Goal: Task Accomplishment & Management: Manage account settings

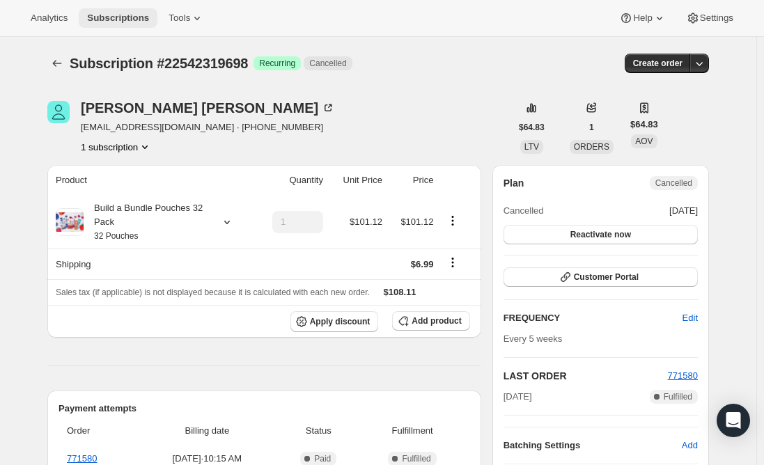
click at [114, 18] on span "Subscriptions" at bounding box center [118, 18] width 62 height 11
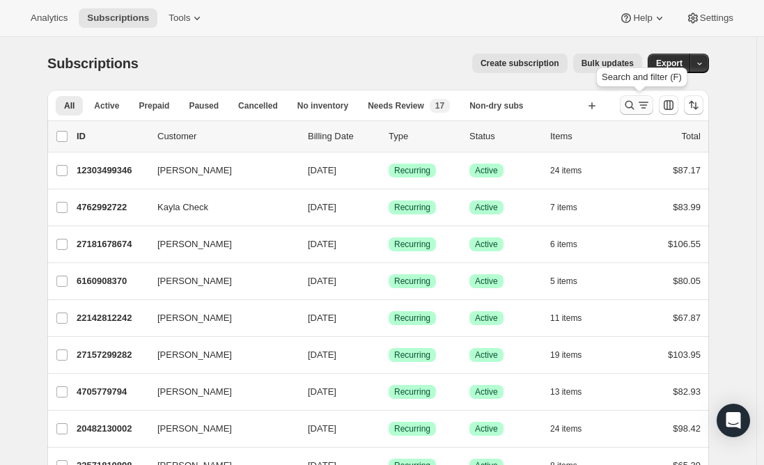
click at [644, 107] on icon "Search and filter results" at bounding box center [644, 105] width 14 height 14
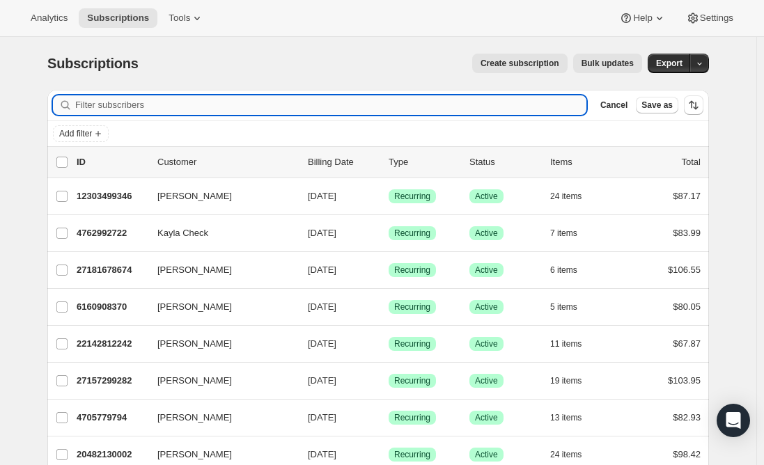
click at [297, 106] on input "Filter subscribers" at bounding box center [330, 105] width 511 height 20
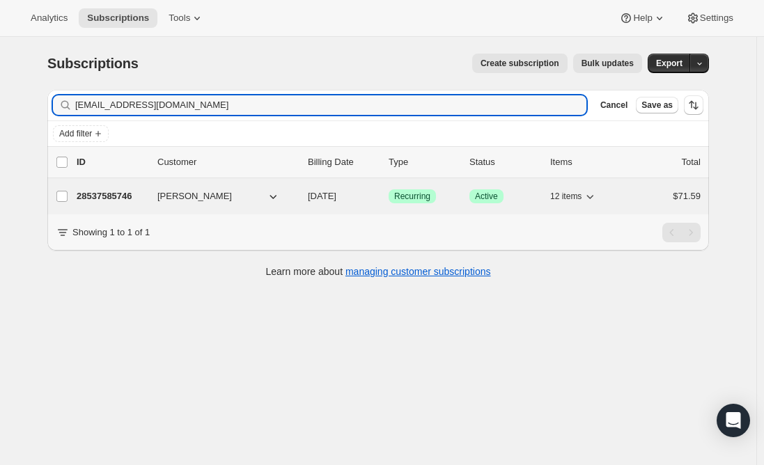
type input "[EMAIL_ADDRESS][DOMAIN_NAME]"
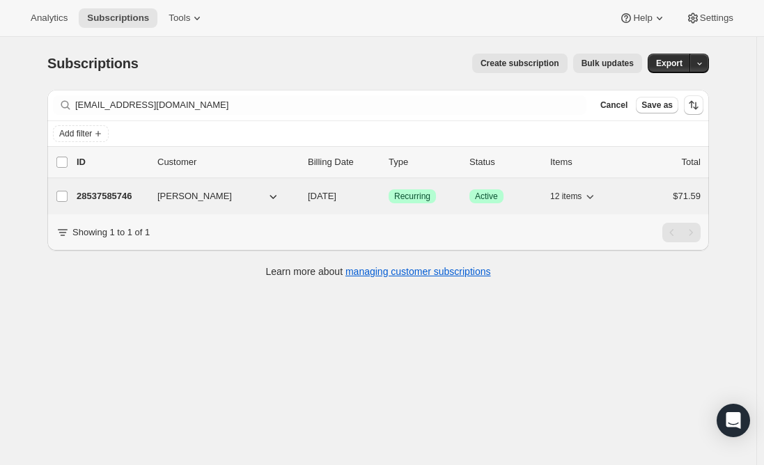
click at [128, 192] on p "28537585746" at bounding box center [112, 196] width 70 height 14
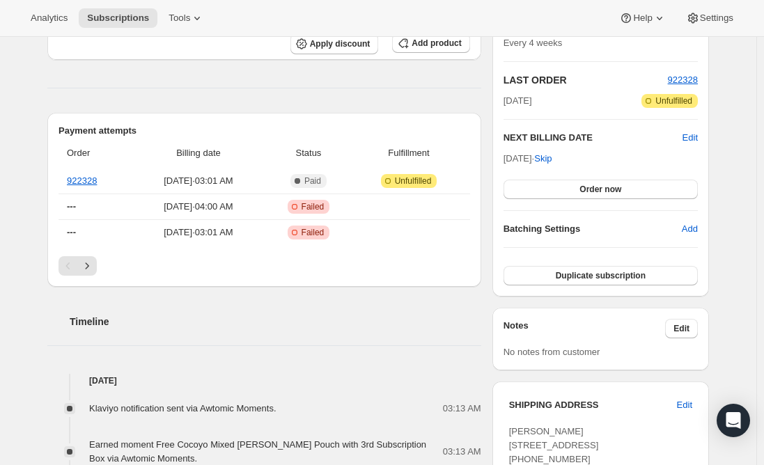
scroll to position [279, 0]
click at [94, 262] on icon "Next" at bounding box center [87, 265] width 14 height 14
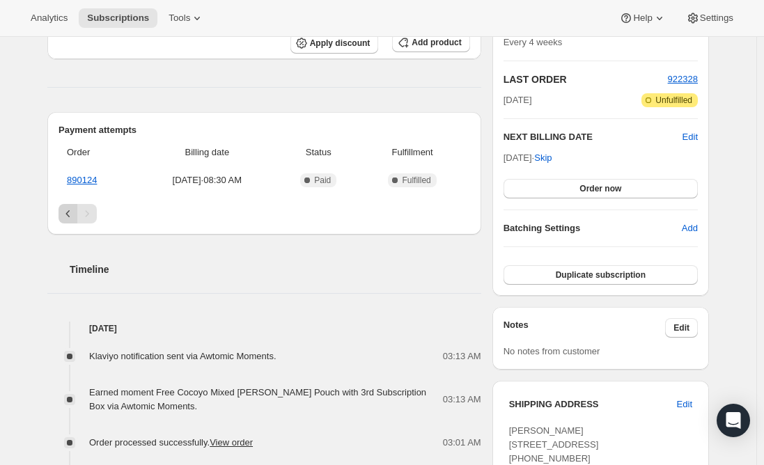
click at [69, 217] on icon "Previous" at bounding box center [68, 214] width 14 height 14
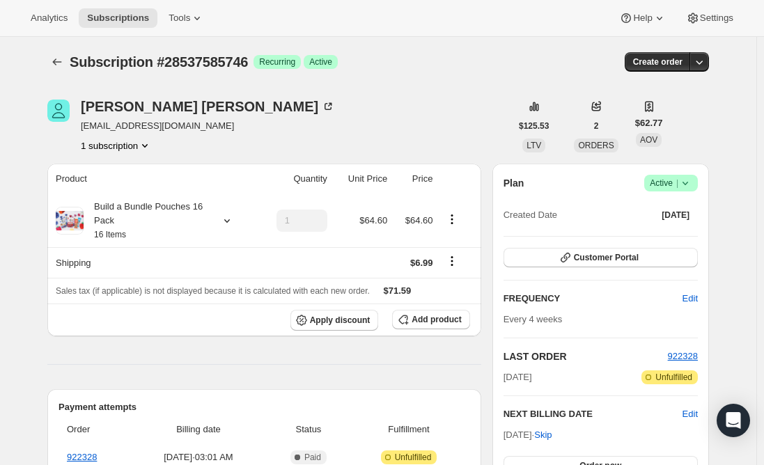
scroll to position [0, 0]
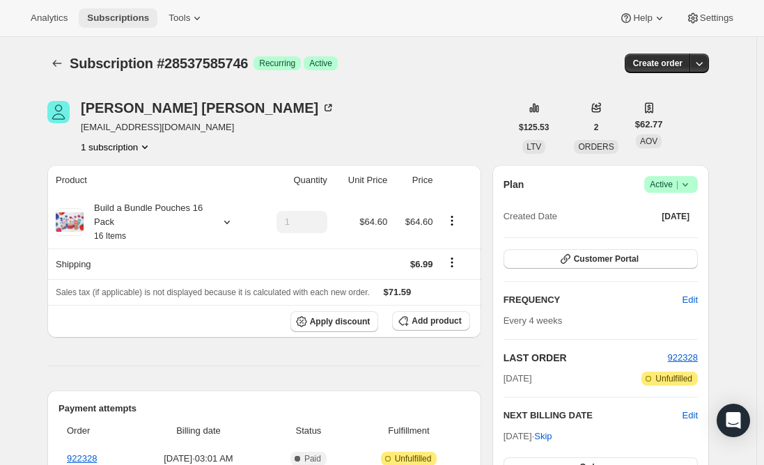
click at [106, 16] on span "Subscriptions" at bounding box center [118, 18] width 62 height 11
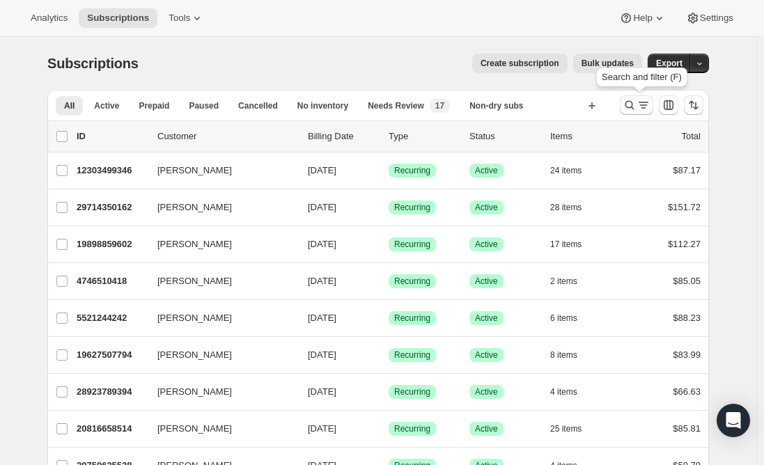
click at [630, 110] on icon "Search and filter results" at bounding box center [630, 105] width 14 height 14
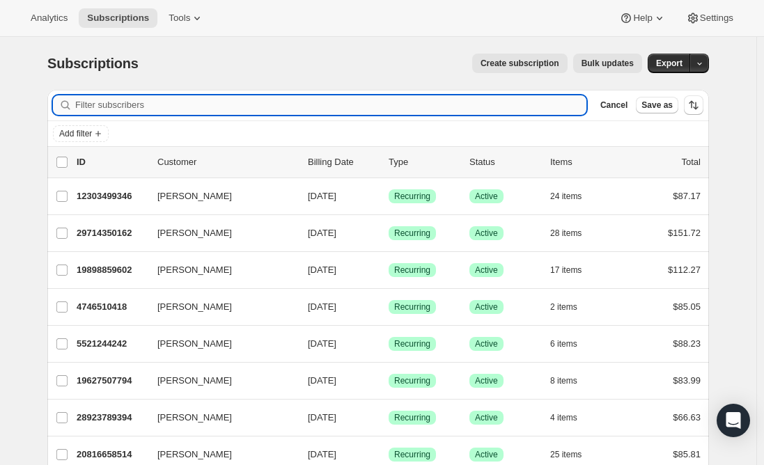
click at [245, 111] on input "Filter subscribers" at bounding box center [330, 105] width 511 height 20
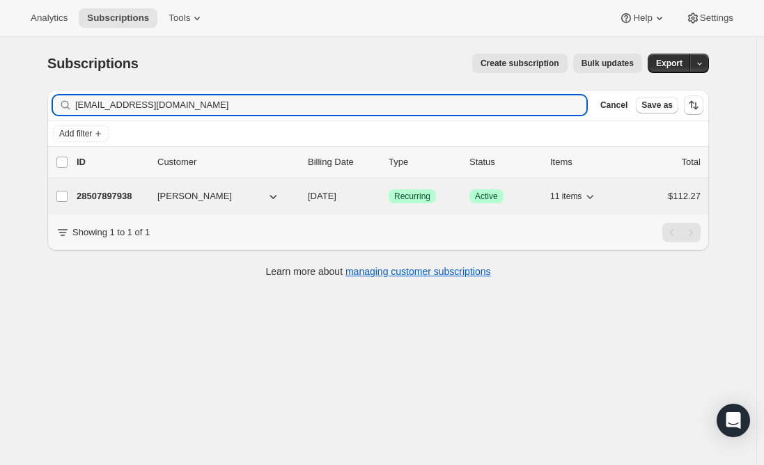
type input "[EMAIL_ADDRESS][DOMAIN_NAME]"
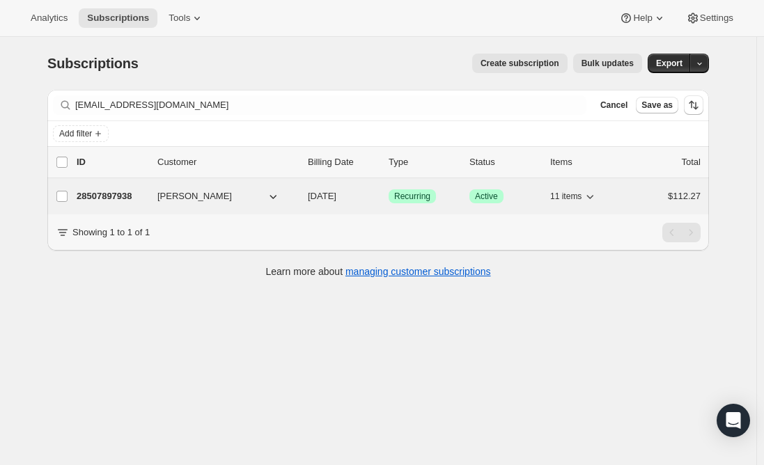
click at [106, 194] on p "28507897938" at bounding box center [112, 196] width 70 height 14
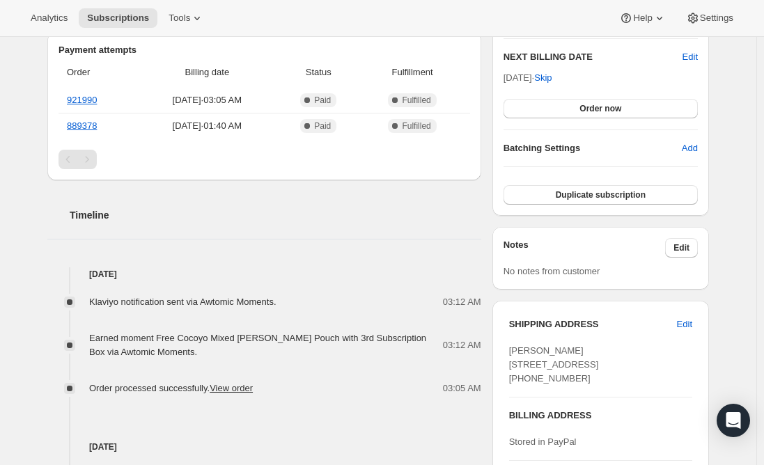
scroll to position [290, 0]
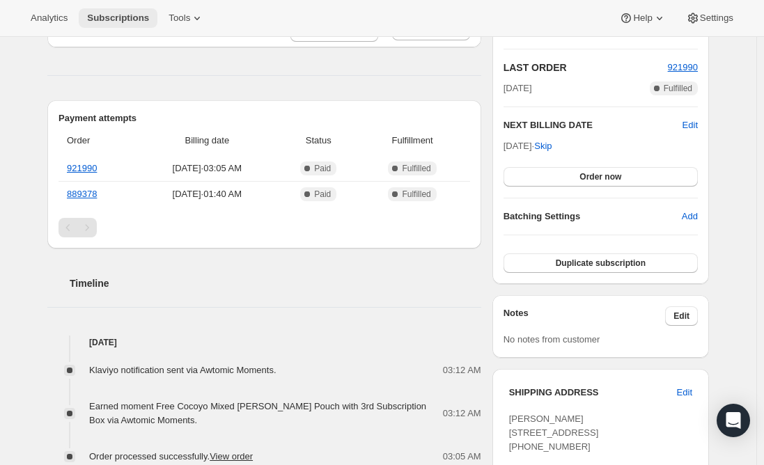
click at [130, 17] on span "Subscriptions" at bounding box center [118, 18] width 62 height 11
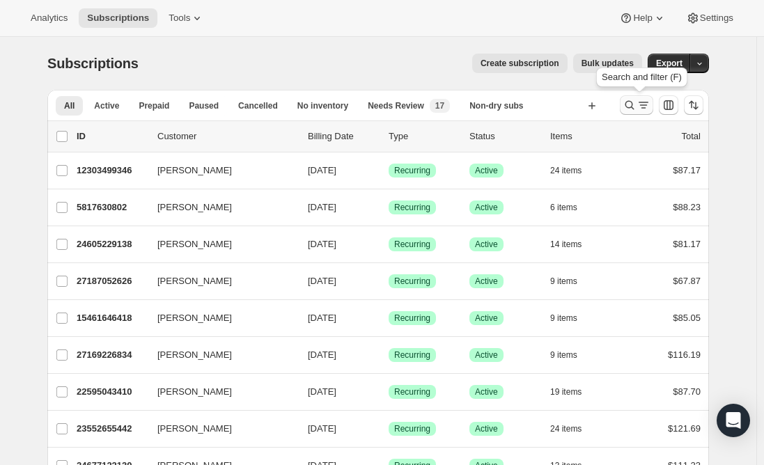
click at [635, 105] on icon "Search and filter results" at bounding box center [630, 105] width 14 height 14
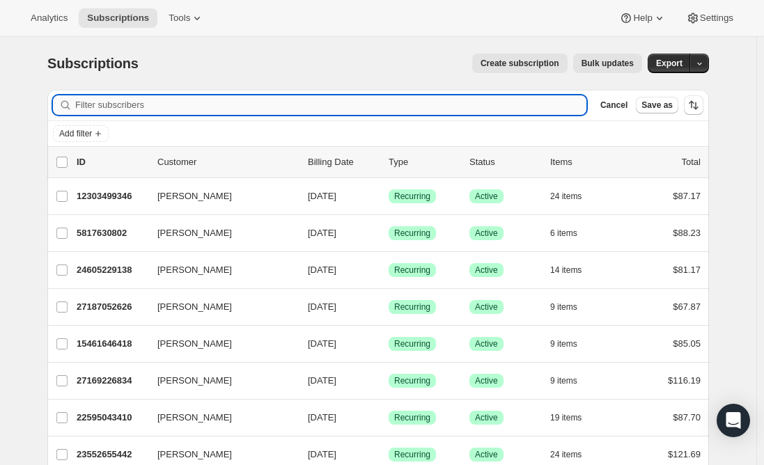
click at [238, 101] on input "Filter subscribers" at bounding box center [330, 105] width 511 height 20
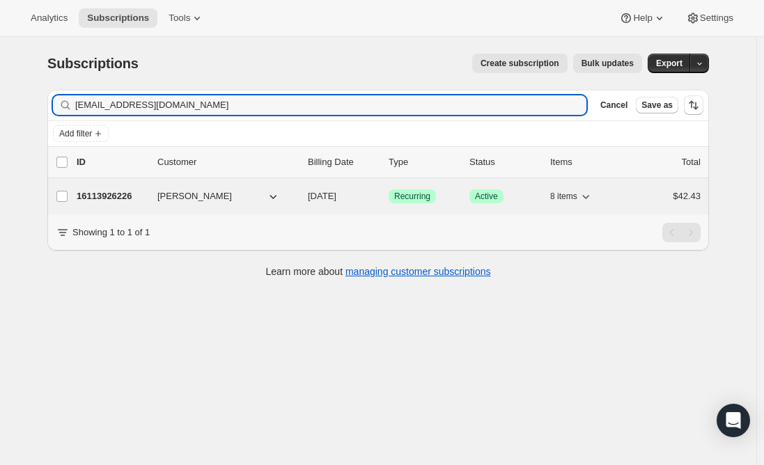
type input "[EMAIL_ADDRESS][DOMAIN_NAME]"
click at [114, 196] on p "16113926226" at bounding box center [112, 196] width 70 height 14
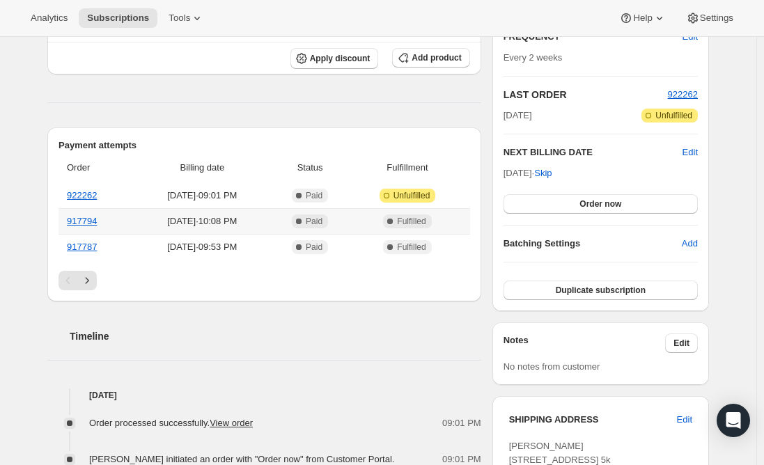
scroll to position [279, 0]
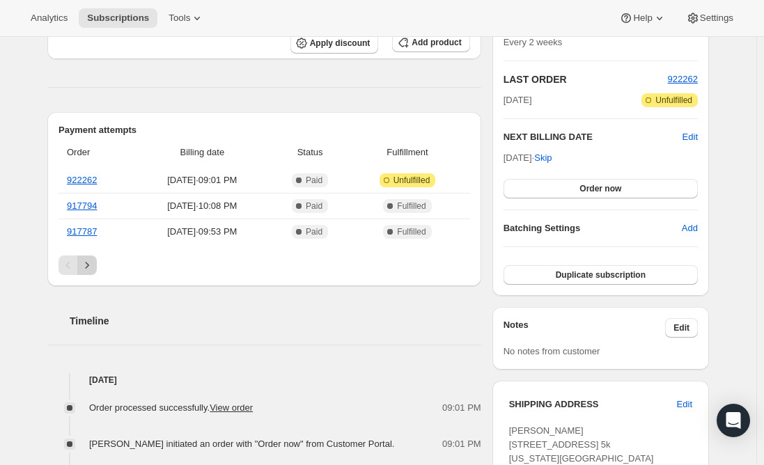
click at [94, 265] on icon "Next" at bounding box center [87, 265] width 14 height 14
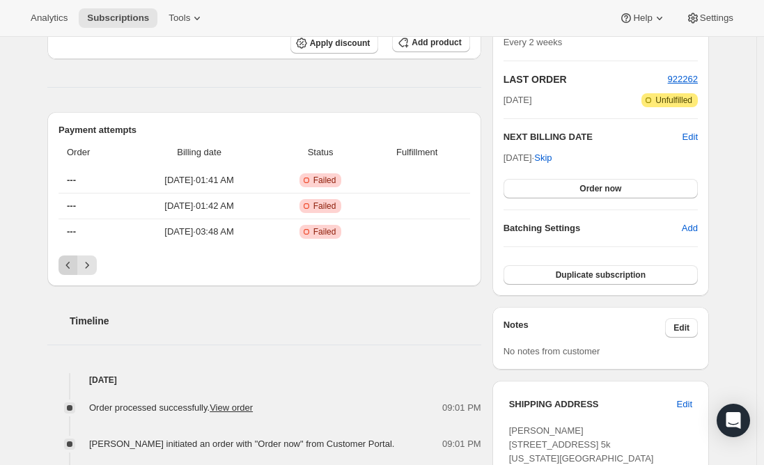
click at [72, 267] on icon "Previous" at bounding box center [68, 265] width 14 height 14
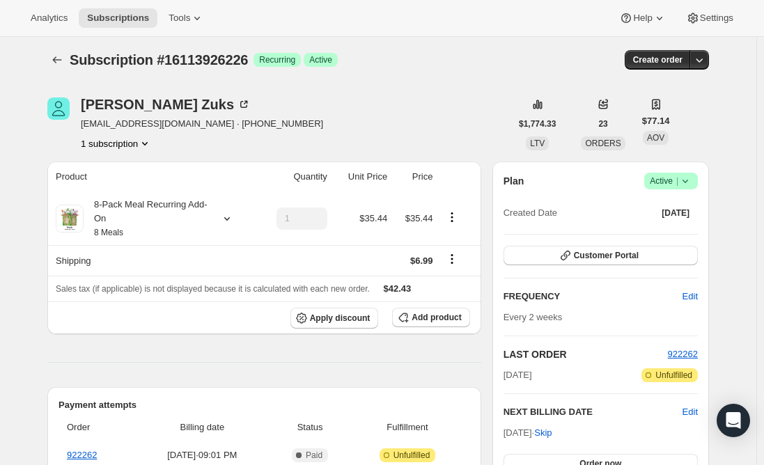
scroll to position [0, 0]
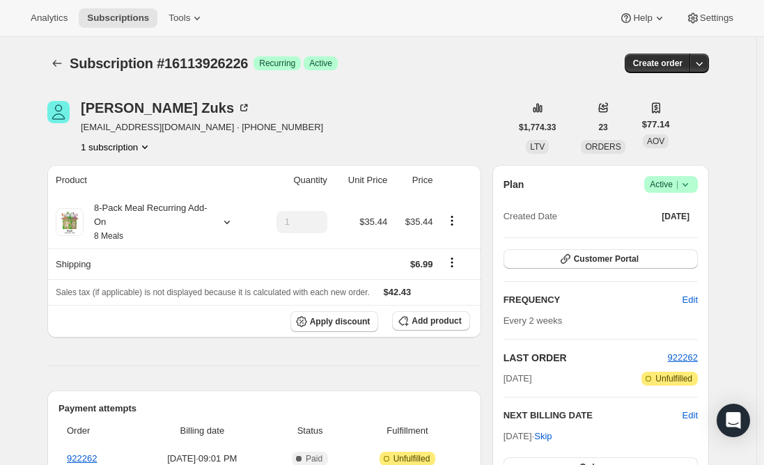
drag, startPoint x: 21, startPoint y: 440, endPoint x: 31, endPoint y: 433, distance: 12.2
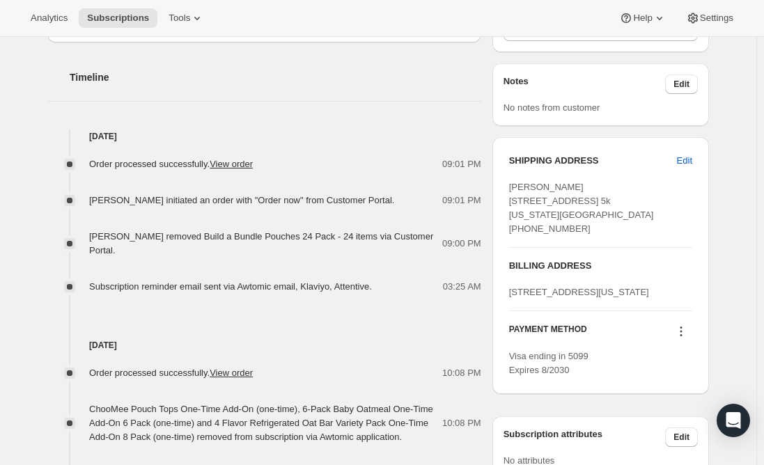
scroll to position [557, 0]
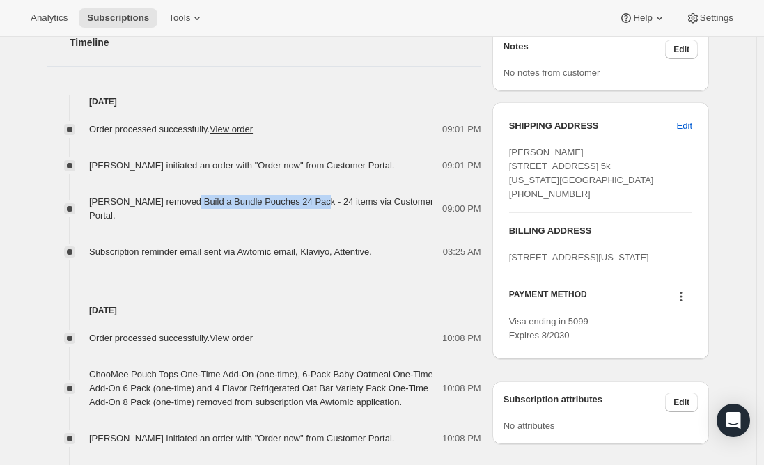
drag, startPoint x: 187, startPoint y: 199, endPoint x: 311, endPoint y: 199, distance: 124.0
click at [311, 199] on span "[PERSON_NAME] removed Build a Bundle Pouches 24 Pack - 24 items via Customer Po…" at bounding box center [261, 208] width 344 height 24
copy span "Build a Bundle Pouches 24 Pack"
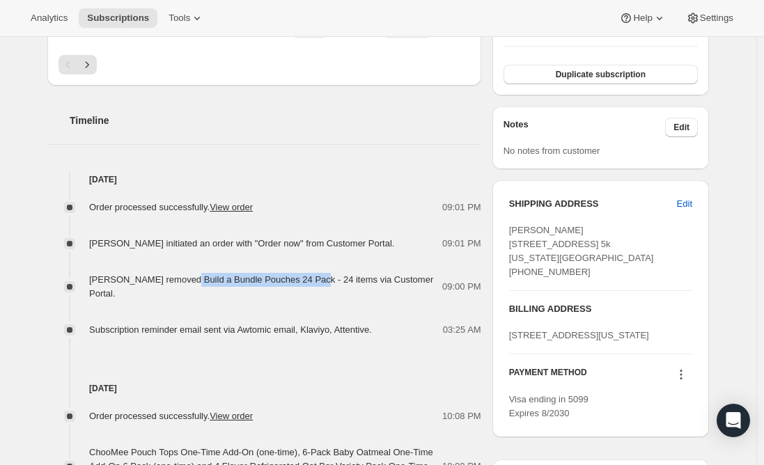
scroll to position [488, 0]
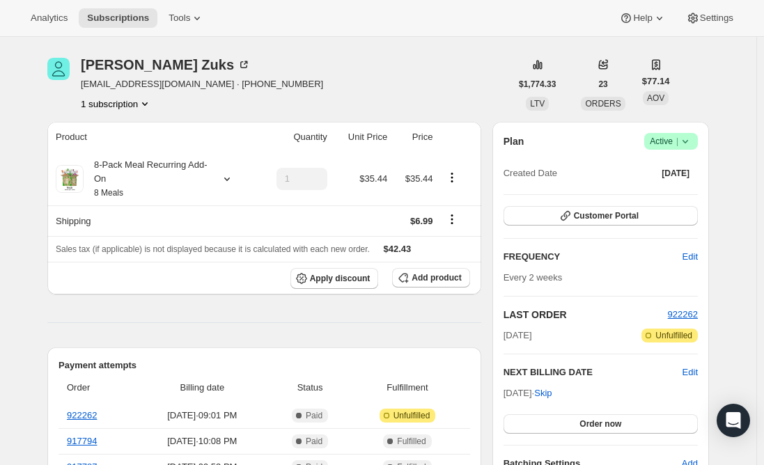
scroll to position [0, 0]
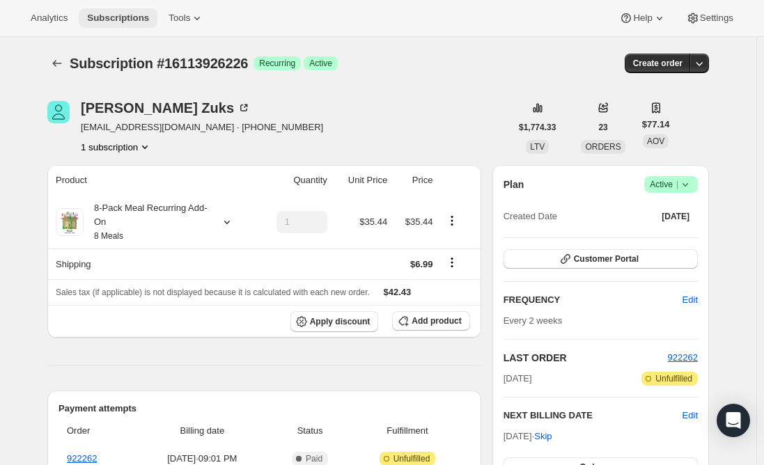
click at [101, 16] on span "Subscriptions" at bounding box center [118, 18] width 62 height 11
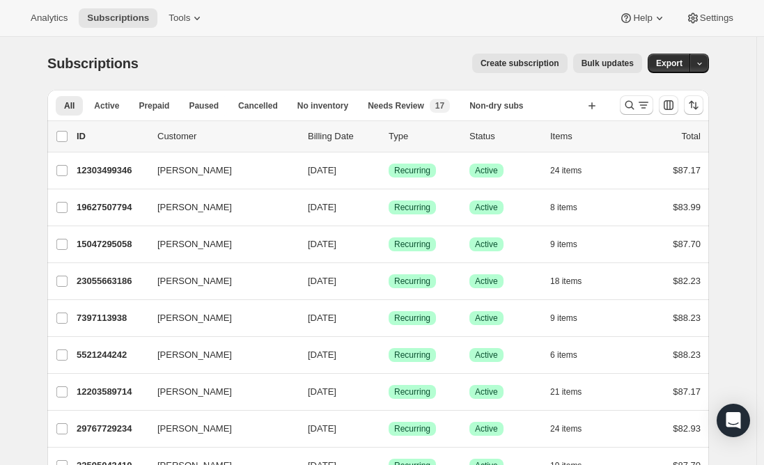
click at [619, 100] on div at bounding box center [661, 105] width 95 height 28
click at [635, 104] on icon "Search and filter results" at bounding box center [630, 105] width 14 height 14
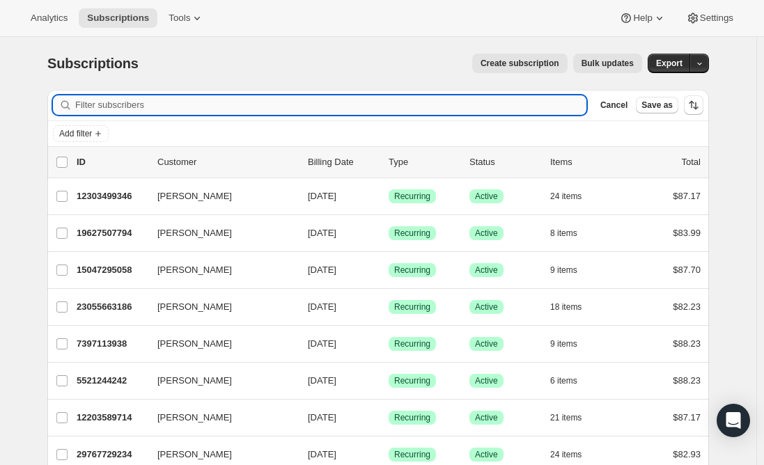
click at [260, 102] on input "Filter subscribers" at bounding box center [330, 105] width 511 height 20
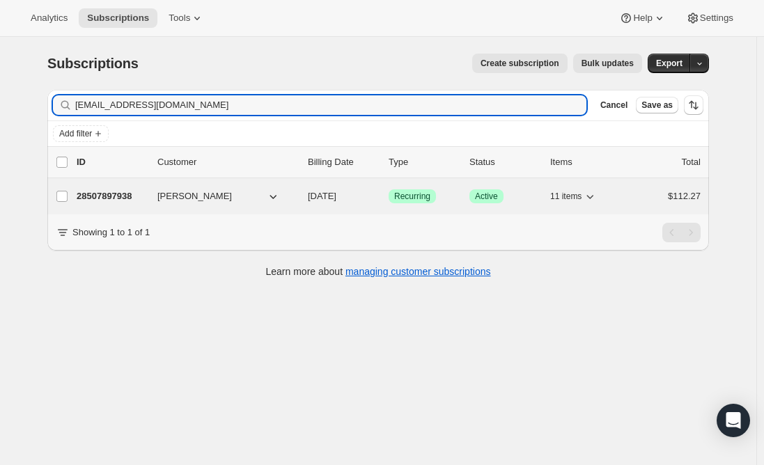
type input "[EMAIL_ADDRESS][DOMAIN_NAME]"
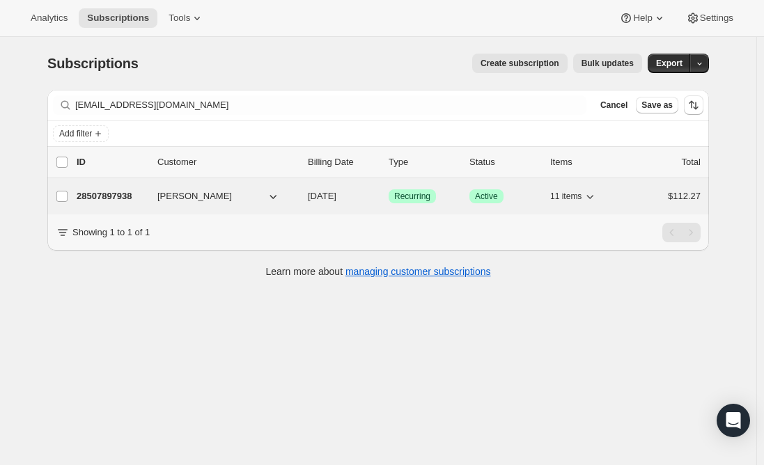
click at [127, 191] on p "28507897938" at bounding box center [112, 196] width 70 height 14
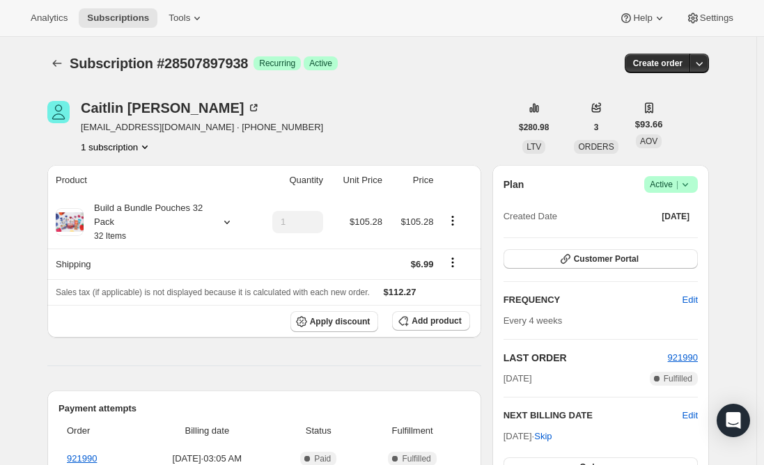
click at [147, 126] on span "[EMAIL_ADDRESS][DOMAIN_NAME] · [PHONE_NUMBER]" at bounding box center [202, 128] width 242 height 14
drag, startPoint x: 167, startPoint y: 128, endPoint x: 83, endPoint y: 127, distance: 84.3
click at [83, 127] on div "[PERSON_NAME] [EMAIL_ADDRESS][DOMAIN_NAME] · [PHONE_NUMBER] 1 subscription" at bounding box center [278, 127] width 463 height 53
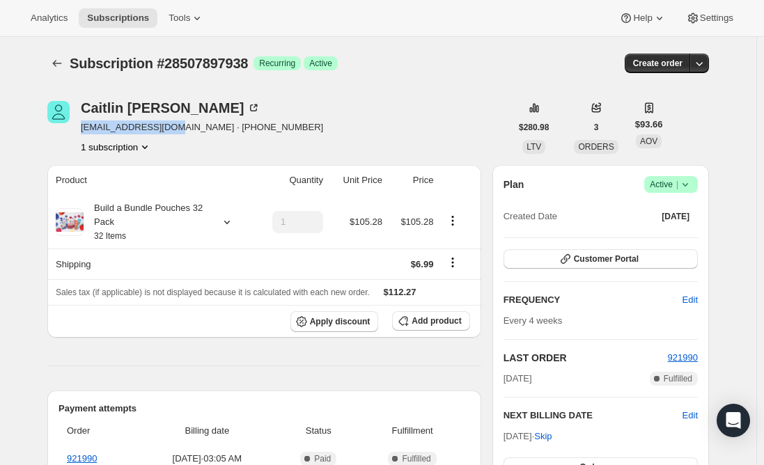
copy span "[EMAIL_ADDRESS][DOMAIN_NAME]"
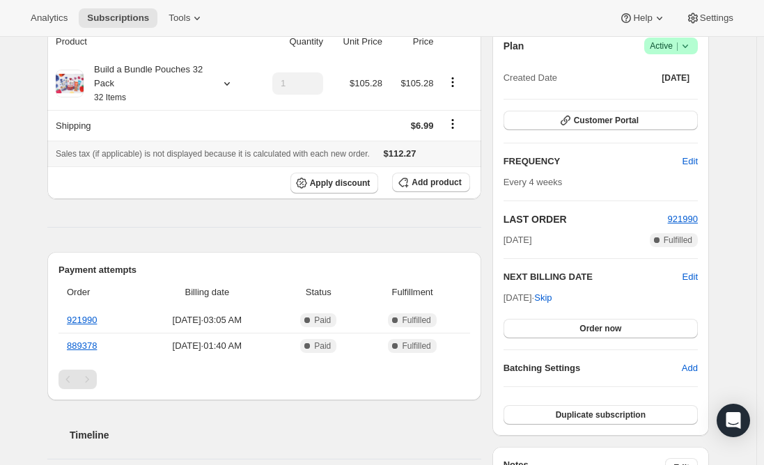
scroll to position [139, 0]
click at [53, 226] on hr at bounding box center [264, 226] width 434 height 1
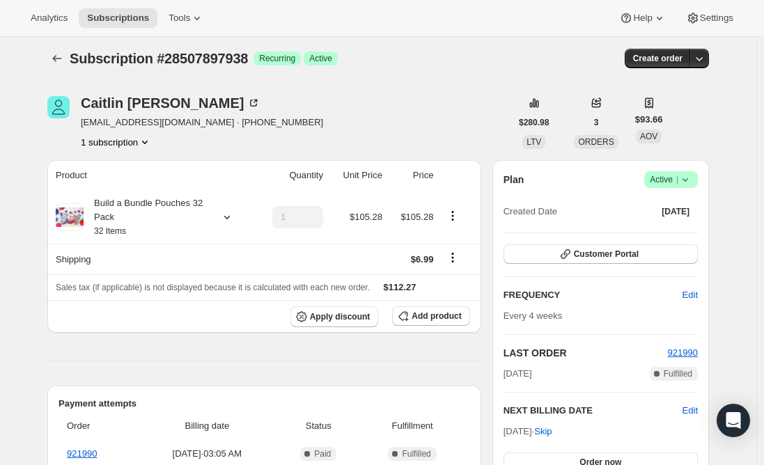
scroll to position [0, 0]
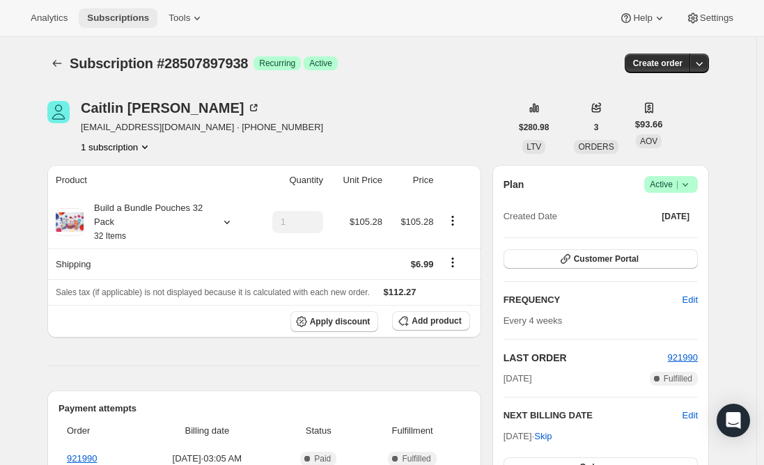
click at [115, 21] on span "Subscriptions" at bounding box center [118, 18] width 62 height 11
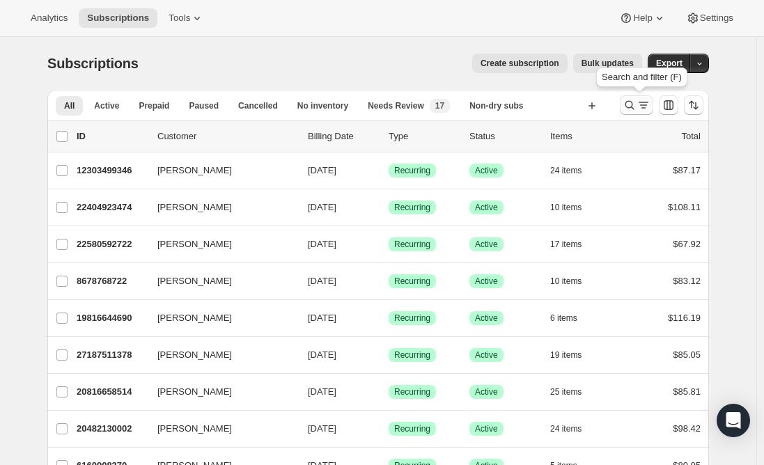
click at [643, 108] on icon "Search and filter results" at bounding box center [644, 105] width 14 height 14
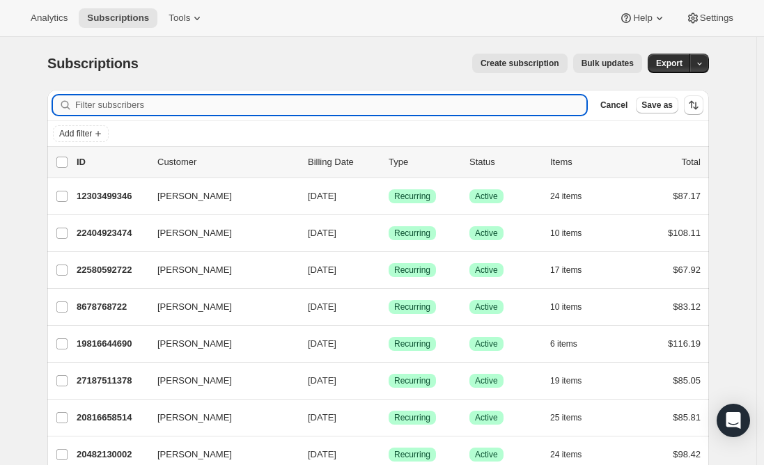
click at [317, 107] on input "Filter subscribers" at bounding box center [330, 105] width 511 height 20
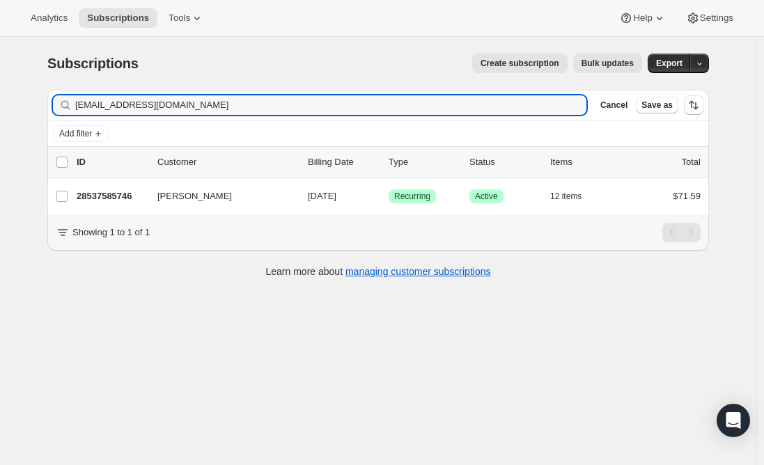
type input "[EMAIL_ADDRESS][DOMAIN_NAME]"
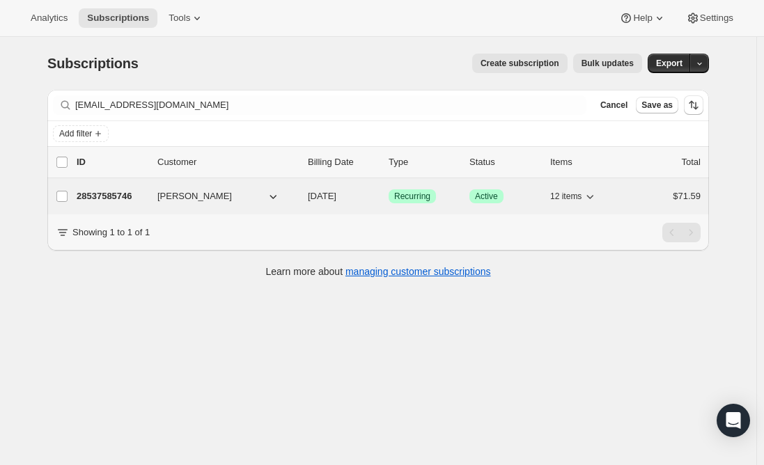
click at [130, 192] on p "28537585746" at bounding box center [112, 196] width 70 height 14
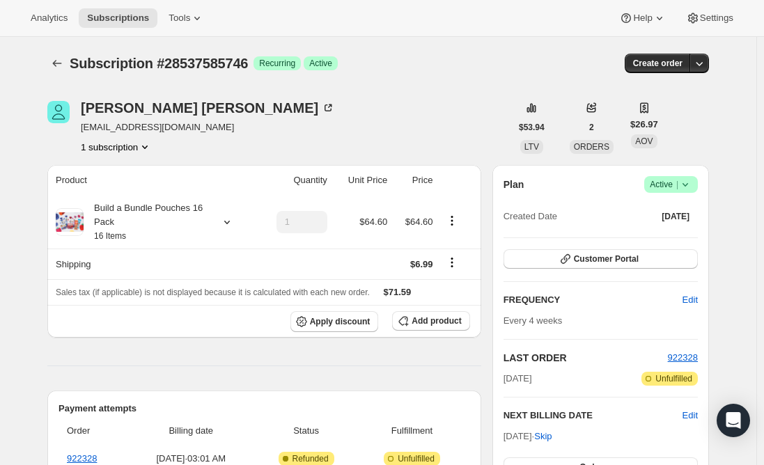
click at [667, 184] on span "Active |" at bounding box center [671, 185] width 42 height 14
click at [677, 237] on span "Cancel subscription" at bounding box center [675, 236] width 79 height 10
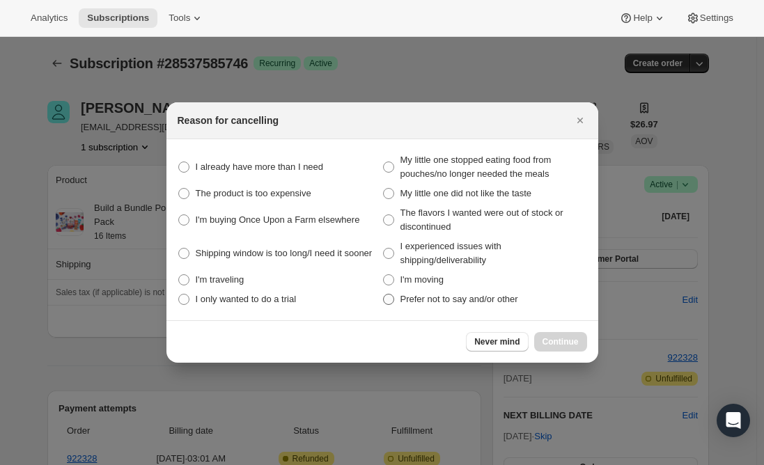
click at [393, 297] on span ":r260:" at bounding box center [388, 299] width 11 height 11
click at [384, 295] on other "Prefer not to say and/or other" at bounding box center [383, 294] width 1 height 1
radio other "true"
click at [558, 337] on span "Continue" at bounding box center [561, 341] width 36 height 11
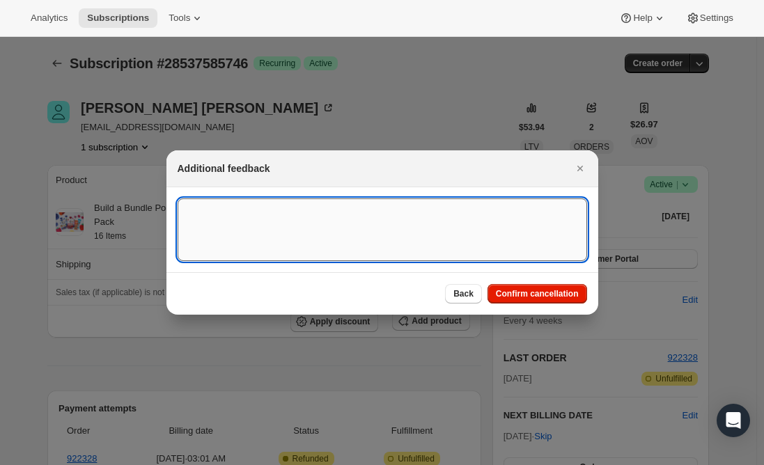
click at [276, 235] on textarea ":r260:" at bounding box center [383, 230] width 410 height 63
type textarea "Canceled per email req."
click at [504, 290] on span "Confirm cancellation" at bounding box center [537, 293] width 83 height 11
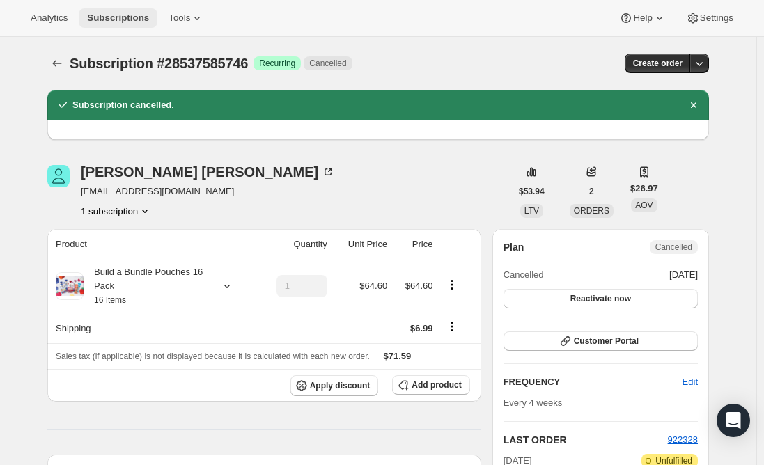
click at [112, 13] on span "Subscriptions" at bounding box center [118, 18] width 62 height 11
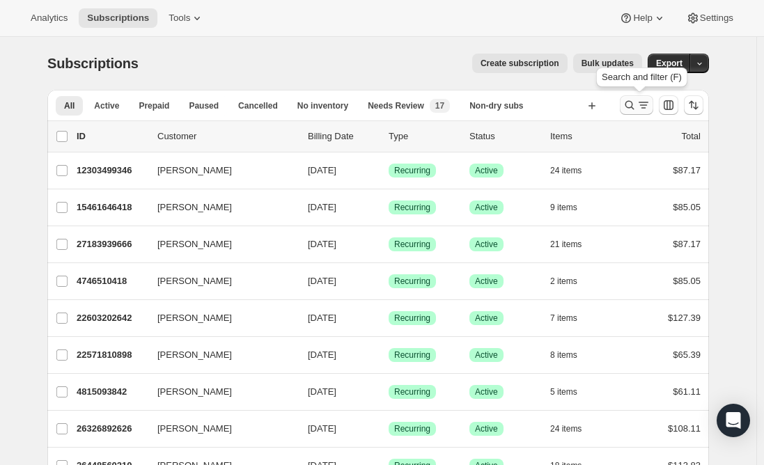
click at [634, 111] on icon "Search and filter results" at bounding box center [630, 105] width 14 height 14
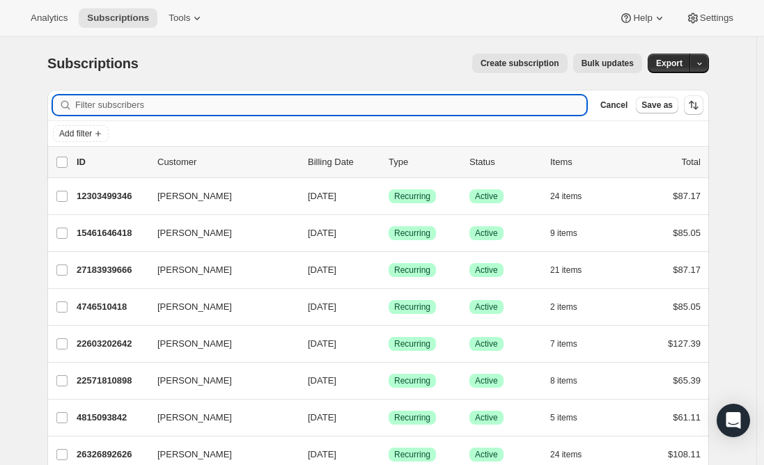
click at [299, 108] on input "Filter subscribers" at bounding box center [330, 105] width 511 height 20
paste input "[EMAIL_ADDRESS][DOMAIN_NAME]"
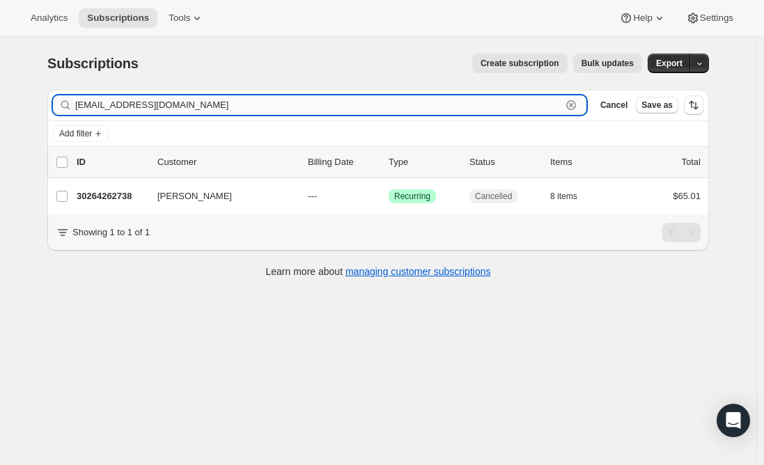
drag, startPoint x: 240, startPoint y: 100, endPoint x: 83, endPoint y: 101, distance: 157.4
click at [103, 101] on input "[EMAIL_ADDRESS][DOMAIN_NAME]" at bounding box center [318, 105] width 486 height 20
drag, startPoint x: 83, startPoint y: 101, endPoint x: 64, endPoint y: 101, distance: 18.8
click at [64, 101] on div "[EMAIL_ADDRESS][DOMAIN_NAME] Clear" at bounding box center [320, 105] width 534 height 20
type input "[EMAIL_ADDRESS][DOMAIN_NAME]"
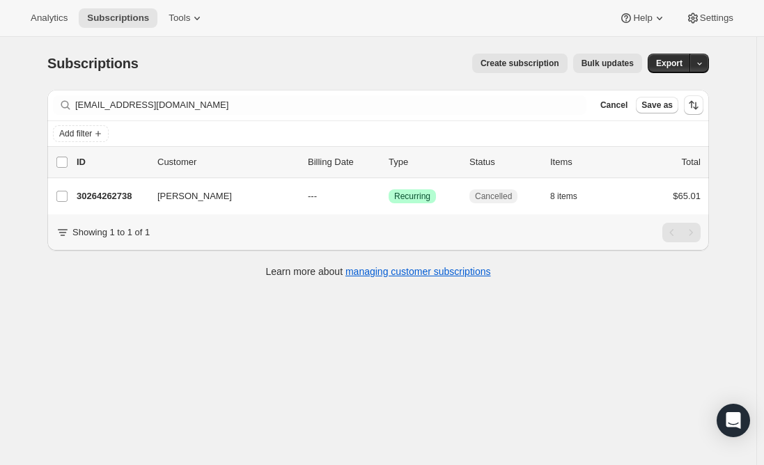
drag, startPoint x: 218, startPoint y: 93, endPoint x: 54, endPoint y: 90, distance: 164.4
click at [54, 90] on div "Filter subscribers [EMAIL_ADDRESS][DOMAIN_NAME] Clear Cancel Save as" at bounding box center [378, 105] width 662 height 31
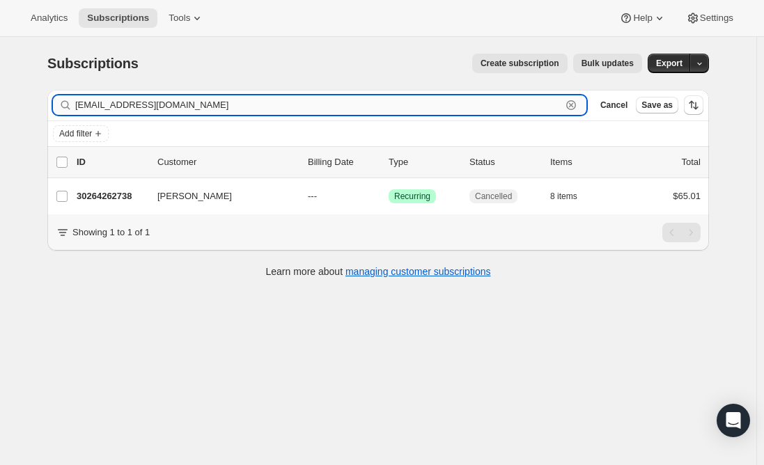
click at [148, 104] on input "[EMAIL_ADDRESS][DOMAIN_NAME]" at bounding box center [318, 105] width 486 height 20
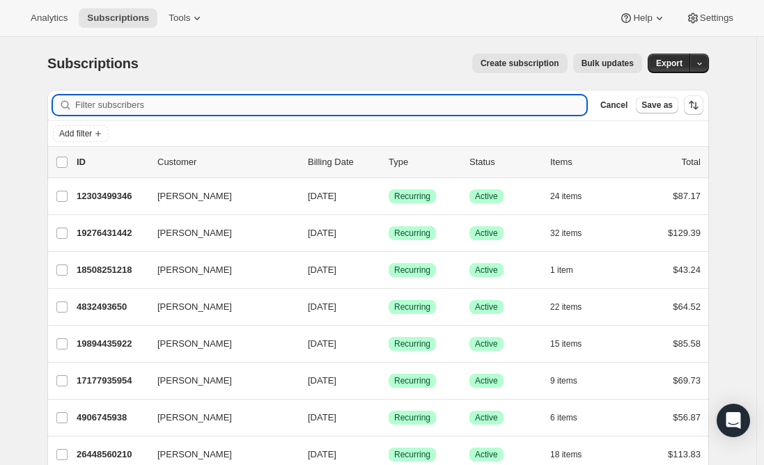
click at [171, 104] on input "Filter subscribers" at bounding box center [330, 105] width 511 height 20
paste input "[EMAIL_ADDRESS][DOMAIN_NAME]"
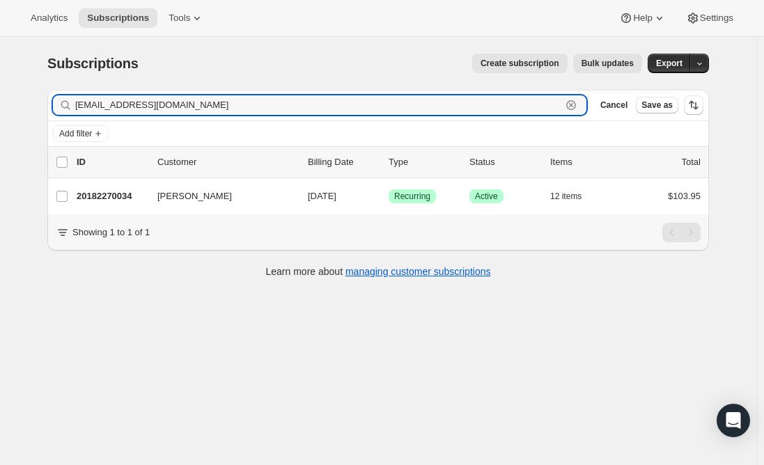
type input "[EMAIL_ADDRESS][DOMAIN_NAME]"
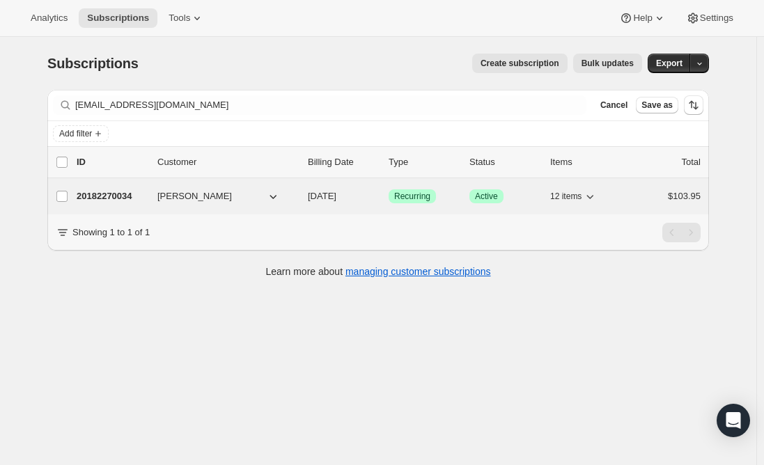
click at [126, 194] on p "20182270034" at bounding box center [112, 196] width 70 height 14
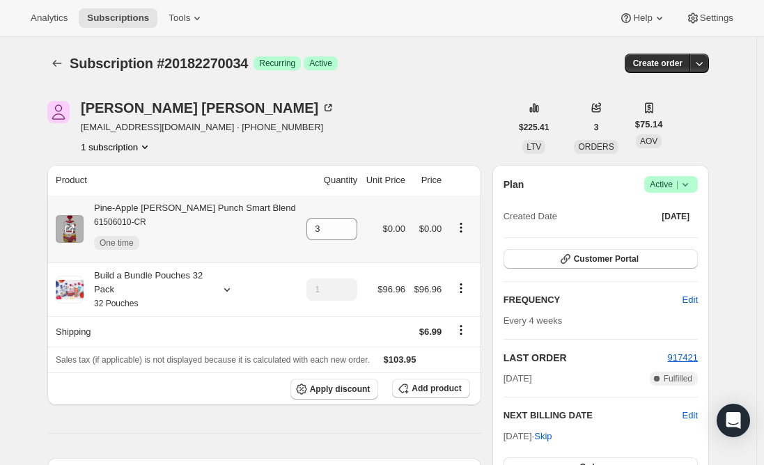
click at [456, 229] on icon "Product actions" at bounding box center [461, 228] width 14 height 14
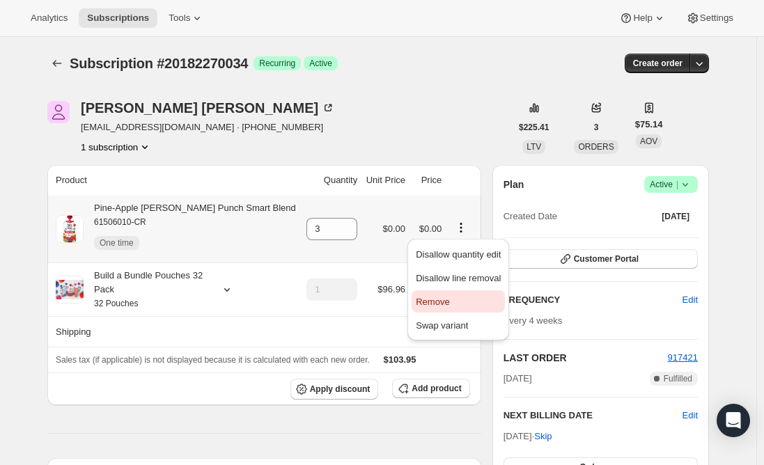
click at [432, 305] on span "Remove" at bounding box center [432, 302] width 33 height 10
type input "0"
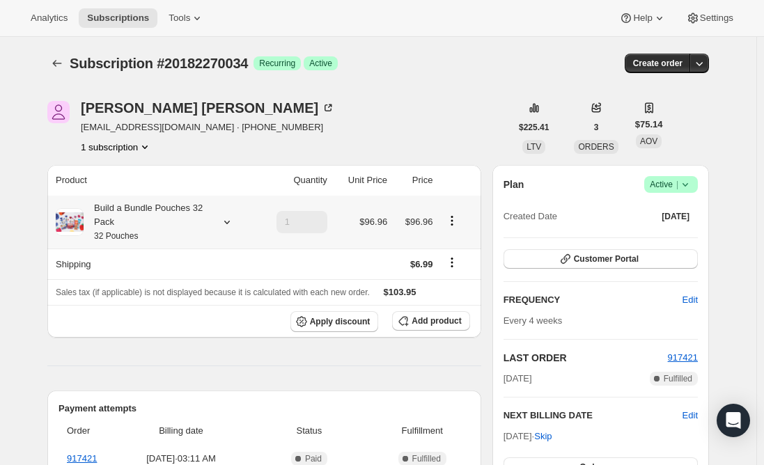
click at [126, 225] on div "Build a Bundle Pouches 32 Pack 32 Pouches" at bounding box center [146, 222] width 125 height 42
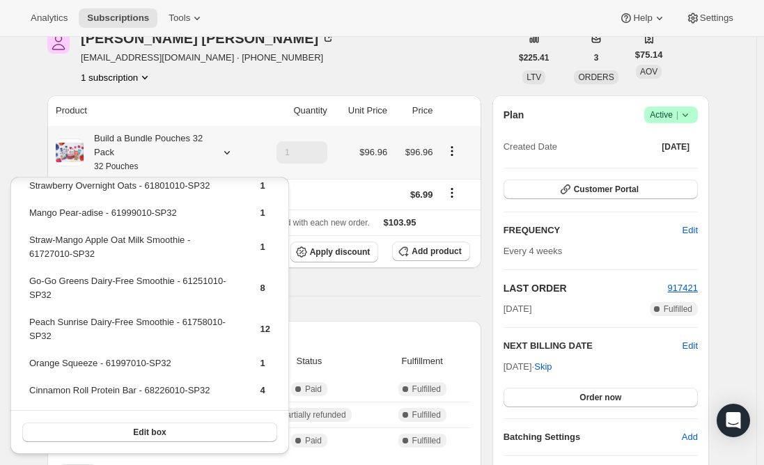
scroll to position [167, 0]
click at [77, 365] on td "Orange Squeeze - 61997010-SP32" at bounding box center [133, 369] width 208 height 26
copy td "Orange Squeeze - 61997010-SP32"
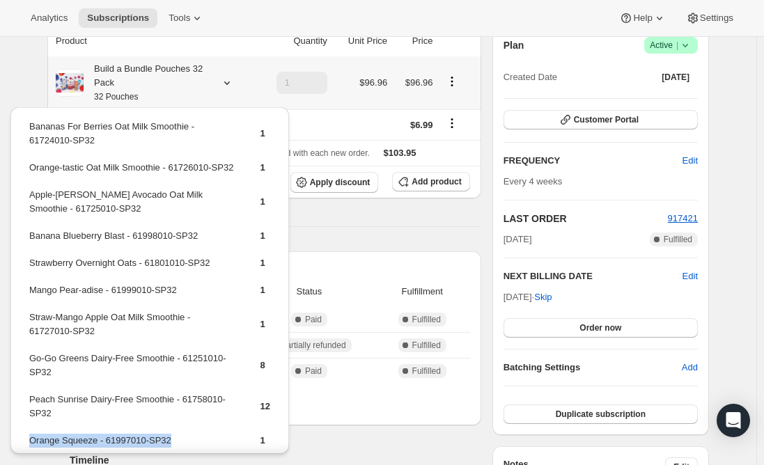
scroll to position [0, 0]
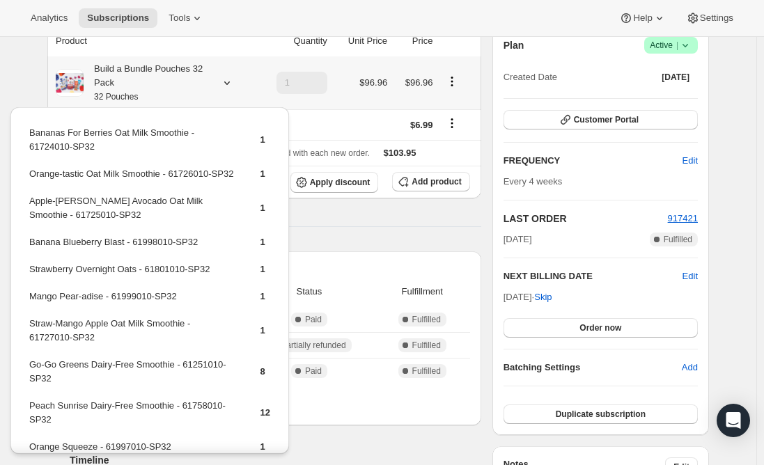
click at [107, 258] on td "Banana Blueberry Blast - 61998010-SP32" at bounding box center [133, 248] width 208 height 26
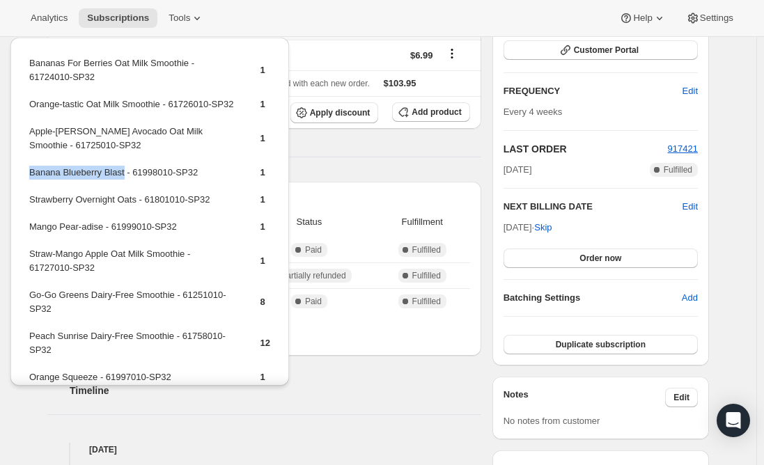
drag, startPoint x: 121, startPoint y: 185, endPoint x: 28, endPoint y: 180, distance: 93.4
click at [28, 180] on table "Bananas For Berries Oat Milk Smoothie - 61724010-SP32 1 Orange-tastic Oat Milk …" at bounding box center [149, 239] width 245 height 370
copy td "Banana Blueberry Blast"
drag, startPoint x: 346, startPoint y: 401, endPoint x: 349, endPoint y: 391, distance: 9.7
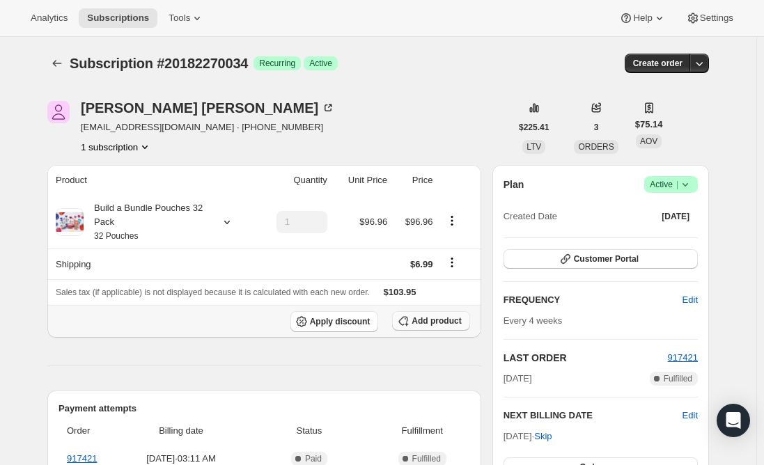
click at [431, 314] on button "Add product" at bounding box center [430, 321] width 77 height 20
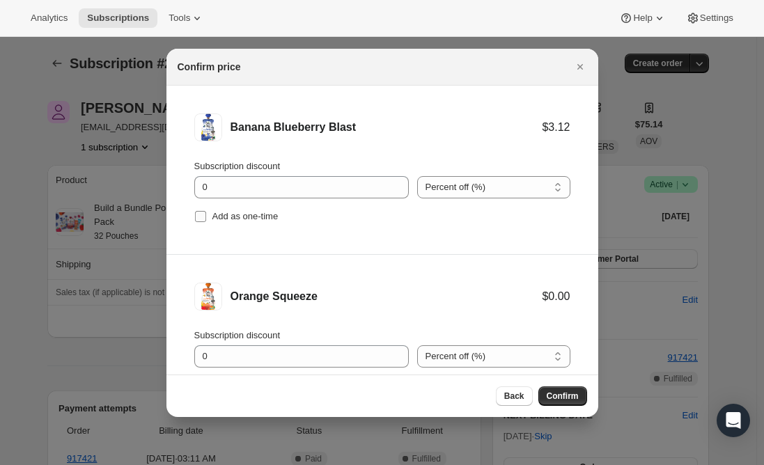
click at [202, 222] on input "Add as one-time" at bounding box center [200, 216] width 11 height 11
checkbox input "true"
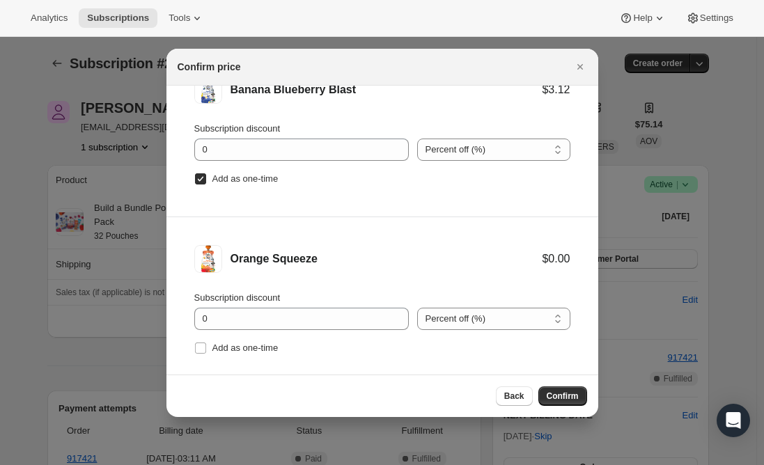
scroll to position [58, 0]
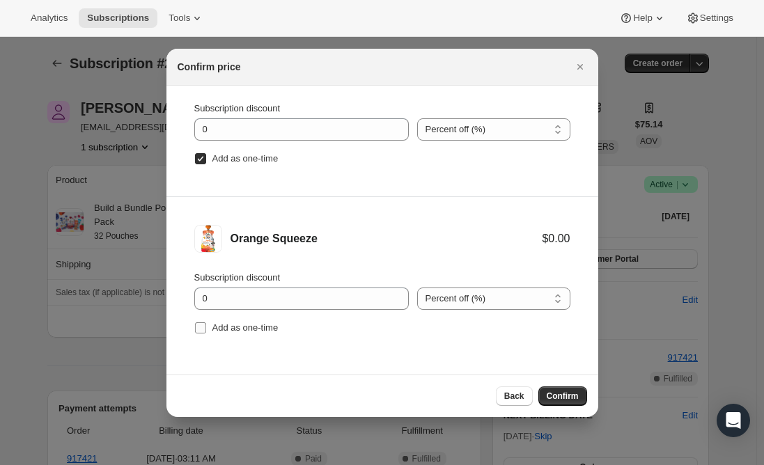
click at [200, 326] on input "Add as one-time" at bounding box center [200, 328] width 11 height 11
checkbox input "true"
click at [566, 397] on span "Confirm" at bounding box center [563, 396] width 32 height 11
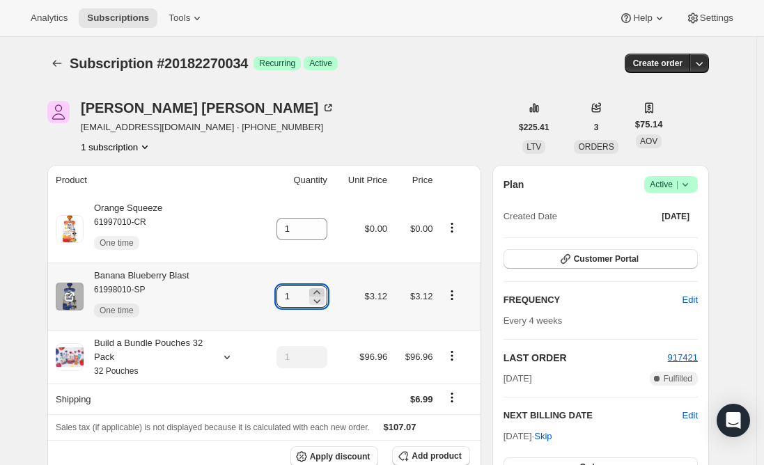
click at [323, 289] on icon at bounding box center [317, 293] width 14 height 14
type input "2"
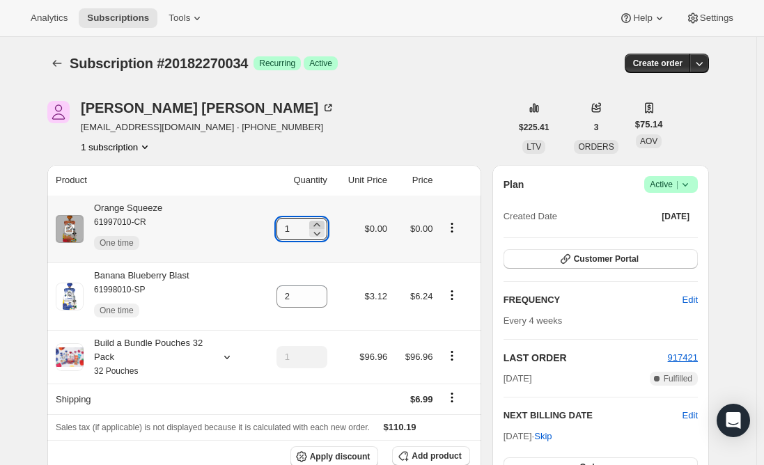
click at [318, 222] on icon at bounding box center [317, 225] width 14 height 14
type input "2"
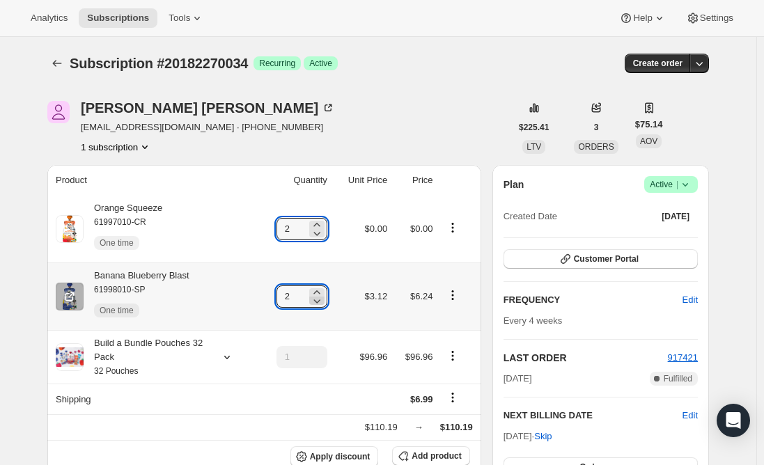
click at [320, 302] on icon at bounding box center [316, 302] width 7 height 4
type input "1"
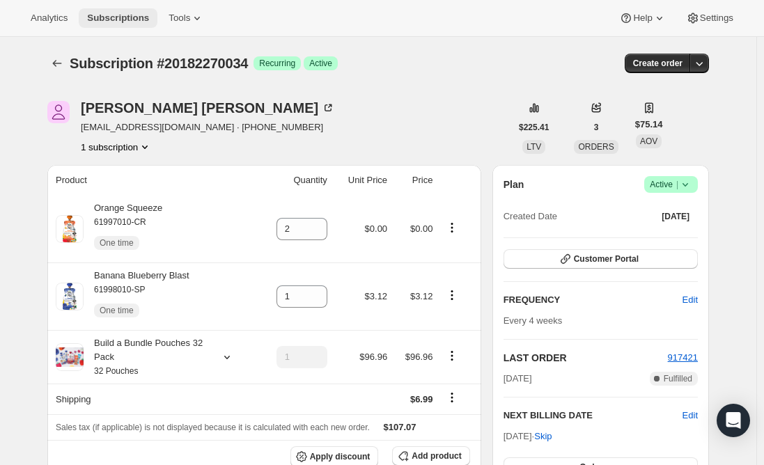
click at [109, 17] on span "Subscriptions" at bounding box center [118, 18] width 62 height 11
